Goal: Find contact information: Find contact information

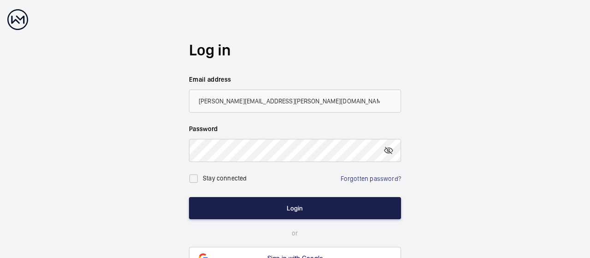
click at [305, 212] on button "Login" at bounding box center [295, 208] width 212 height 22
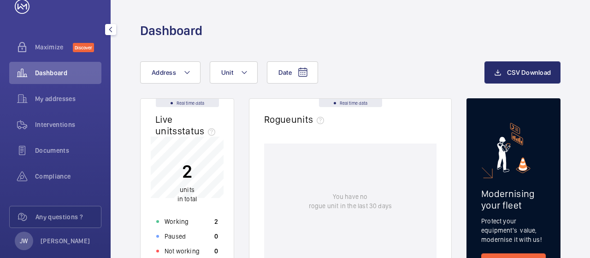
scroll to position [37, 0]
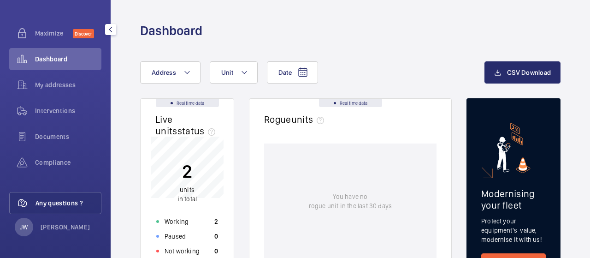
click at [29, 200] on wm-front-icon-button at bounding box center [23, 203] width 26 height 22
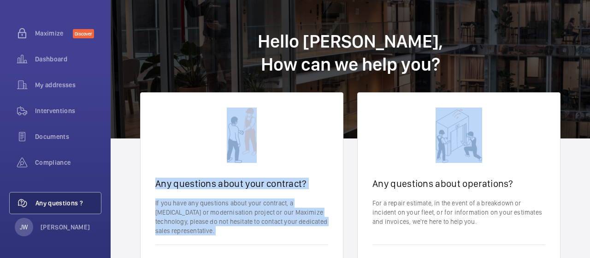
drag, startPoint x: 577, startPoint y: 81, endPoint x: 559, endPoint y: 102, distance: 27.1
click at [559, 102] on wm-front-client-platform-contact "Hello [PERSON_NAME], How can we help you? Any questions about your contract? If…" at bounding box center [350, 176] width 479 height 352
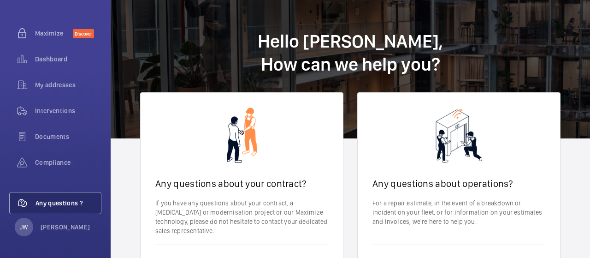
click at [341, 84] on h1 "Hello [PERSON_NAME], How can we help you?" at bounding box center [350, 69] width 479 height 138
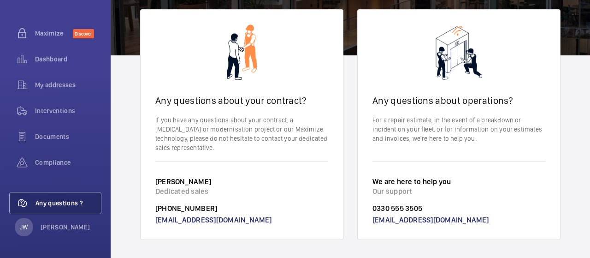
scroll to position [85, 0]
